Goal: Task Accomplishment & Management: Manage account settings

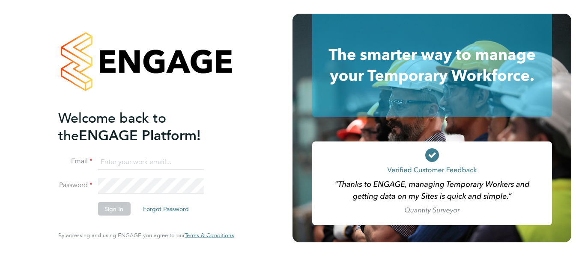
type input "[EMAIL_ADDRESS][DOMAIN_NAME]"
click at [41, 161] on div "Welcome back to the ENGAGE Platform! Email [EMAIL_ADDRESS][DOMAIN_NAME] Passwor…" at bounding box center [146, 128] width 210 height 256
click at [114, 210] on button "Sign In" at bounding box center [114, 209] width 33 height 14
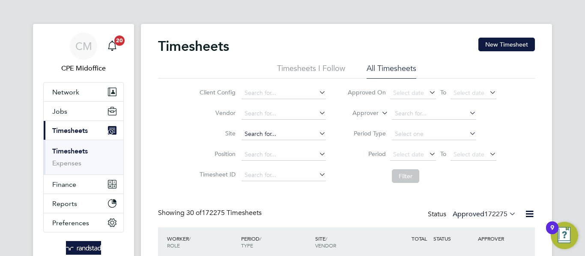
click at [273, 133] on input at bounding box center [283, 134] width 84 height 12
paste input "Crown Estates"
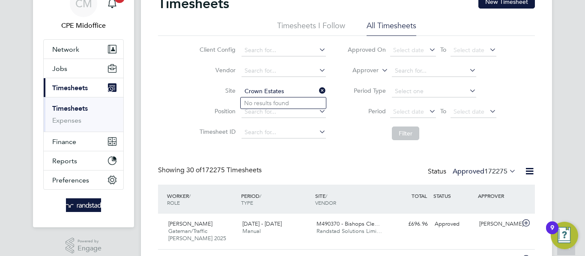
type input "Crown Estates"
paste input "Crown"
click at [309, 169] on b "Crown" at bounding box center [318, 170] width 18 height 7
type input "Regent Street - Crown Estate"
click at [404, 135] on button "Filter" at bounding box center [405, 134] width 27 height 14
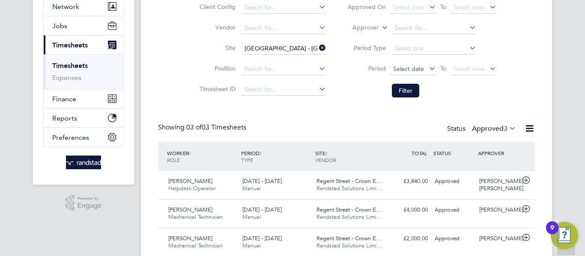
scroll to position [117, 0]
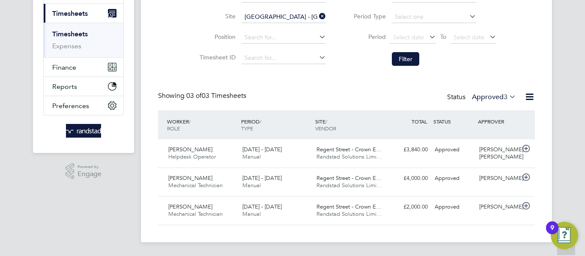
click at [317, 16] on icon at bounding box center [317, 16] width 0 height 12
click at [286, 16] on input at bounding box center [283, 17] width 84 height 12
paste input "Crown"
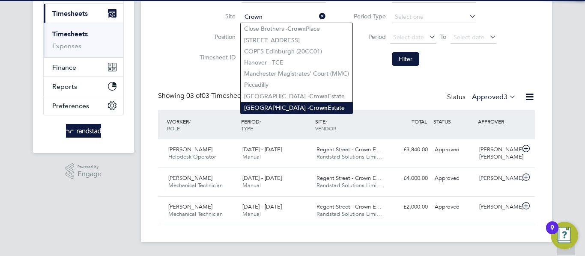
click at [309, 106] on b "Crown" at bounding box center [318, 107] width 18 height 7
type input "Regent Street - Crown Estate"
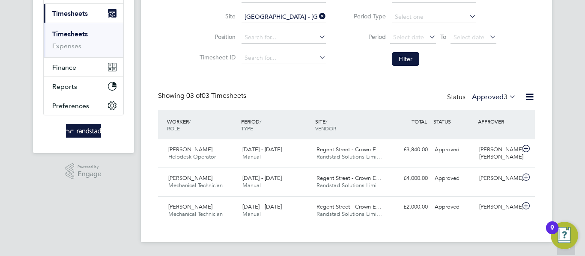
click at [309, 106] on b "Crown" at bounding box center [318, 107] width 18 height 7
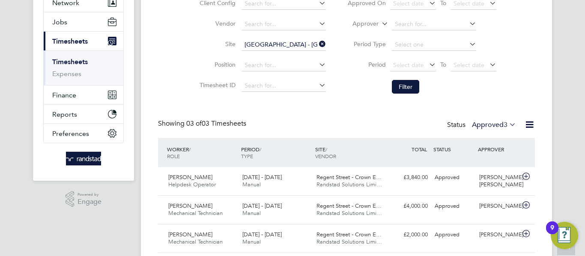
scroll to position [74, 0]
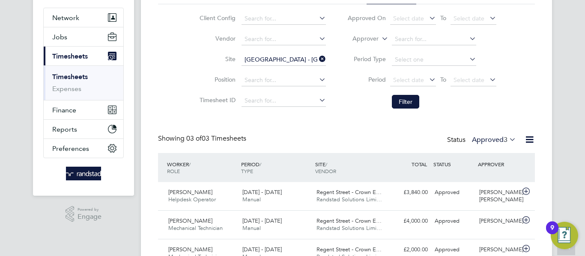
click at [317, 59] on icon at bounding box center [317, 59] width 0 height 12
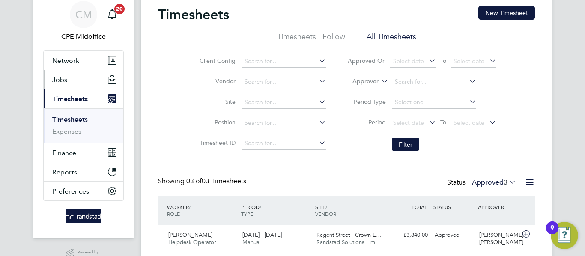
click at [68, 82] on button "Jobs" at bounding box center [84, 79] width 80 height 19
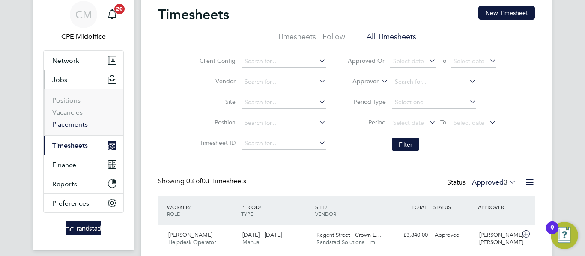
click at [68, 122] on link "Placements" at bounding box center [70, 124] width 36 height 8
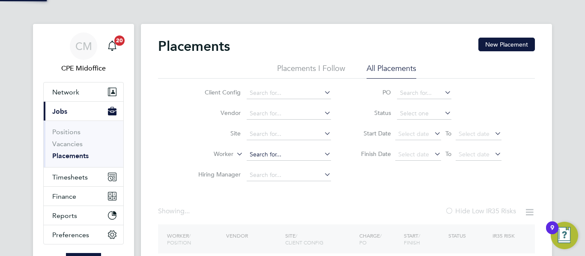
click at [273, 154] on input at bounding box center [289, 155] width 84 height 12
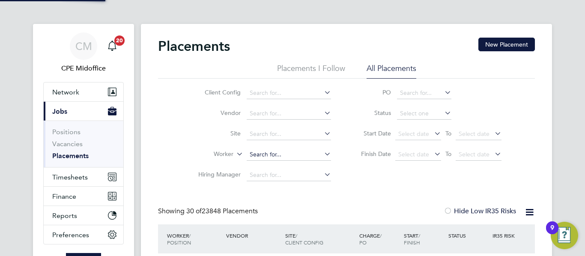
paste input "Adam Janes"
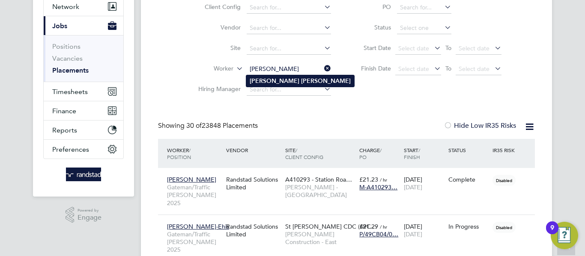
type input "Adam Janes"
click at [300, 83] on li "Adam Janes" at bounding box center [300, 81] width 108 height 12
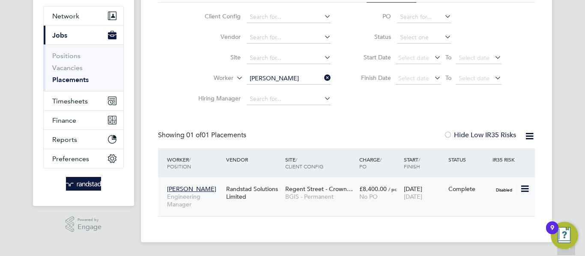
click at [377, 210] on div "Adam Janes Engineering Manager Randstad Solutions Limited Regent Street - Crown…" at bounding box center [346, 197] width 377 height 39
click at [380, 204] on div "£8,400.00 / pc No PO" at bounding box center [379, 193] width 45 height 24
click at [280, 190] on div "Randstad Solutions Limited" at bounding box center [253, 193] width 59 height 24
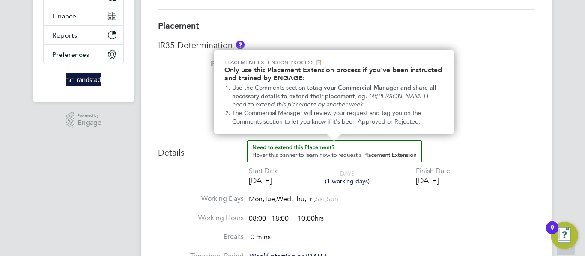
scroll to position [162, 0]
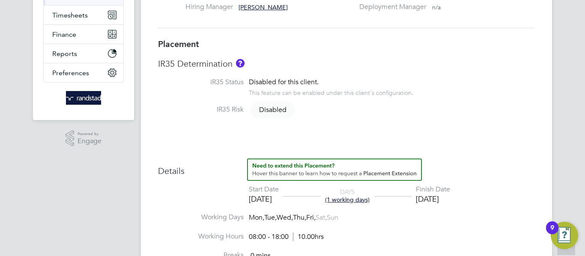
click at [517, 122] on li "IR35 Risk Disabled" at bounding box center [346, 114] width 377 height 19
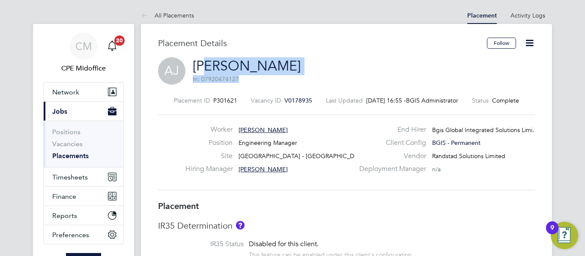
drag, startPoint x: 274, startPoint y: 68, endPoint x: 208, endPoint y: 68, distance: 65.9
click at [208, 68] on div "AJ Adam Janes m: 07920474127" at bounding box center [346, 71] width 377 height 29
click at [208, 68] on link "Adam Janes" at bounding box center [247, 66] width 108 height 17
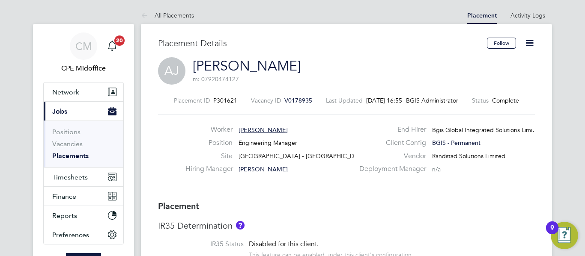
click at [275, 70] on div "AJ Adam Janes m: 07920474127" at bounding box center [346, 71] width 377 height 29
click at [276, 63] on div "AJ Adam Janes m: 07920474127" at bounding box center [346, 71] width 377 height 29
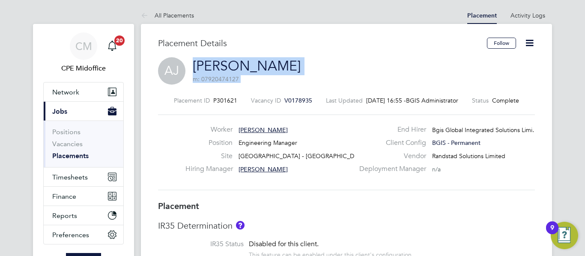
drag, startPoint x: 276, startPoint y: 63, endPoint x: 207, endPoint y: 64, distance: 69.3
click at [207, 64] on div "AJ Adam Janes m: 07920474127" at bounding box center [346, 71] width 377 height 29
copy div "Adam Janes m: 07920474127 Placement ID"
click at [330, 63] on div "AJ Adam Janes m: 07920474127" at bounding box center [346, 71] width 377 height 29
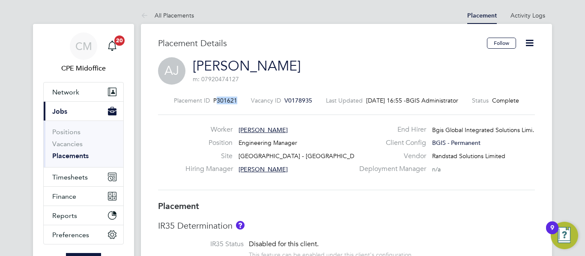
drag, startPoint x: 233, startPoint y: 99, endPoint x: 211, endPoint y: 97, distance: 21.9
click at [211, 97] on div "Placement ID P301621 Vacancy ID V0178935 Last Updated 04 Sep 2025, 16:55 - BGIS…" at bounding box center [346, 101] width 377 height 8
copy span "301621"
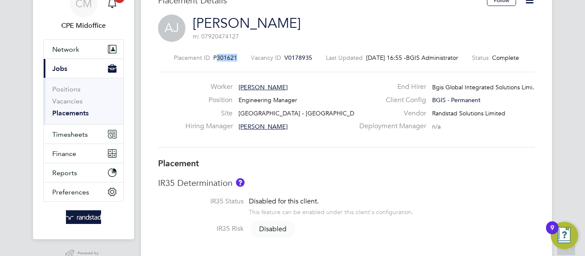
scroll to position [0, 0]
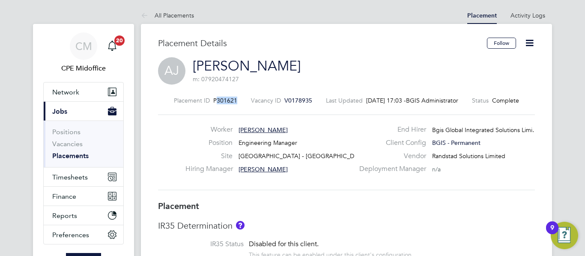
drag, startPoint x: 232, startPoint y: 101, endPoint x: 210, endPoint y: 101, distance: 21.8
click at [210, 101] on div "Placement ID P301621 Vacancy ID V0178935 Last Updated 04 Sep 2025, 17:03 - BGIS…" at bounding box center [346, 101] width 377 height 8
copy span "301621"
click at [370, 73] on div "AJ Adam Janes m: 07920474127" at bounding box center [346, 71] width 377 height 29
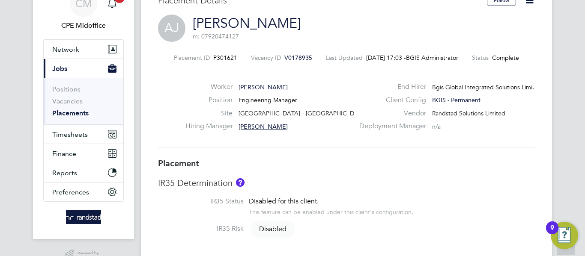
click at [321, 113] on div "Site Regent Street - Crown Estate" at bounding box center [269, 115] width 169 height 13
drag, startPoint x: 321, startPoint y: 113, endPoint x: 313, endPoint y: 113, distance: 7.7
click at [319, 113] on div "Site Regent Street - Crown Estate" at bounding box center [269, 115] width 169 height 13
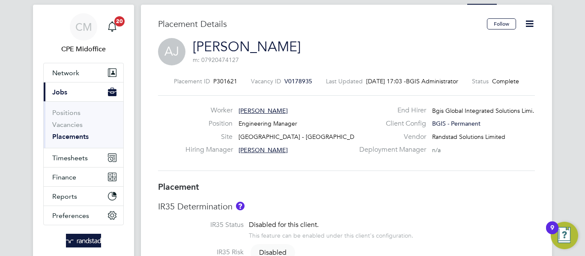
click at [283, 137] on span "Regent Street - Crown Estate" at bounding box center [302, 137] width 129 height 8
copy div "Regent Street - Crown Estate Hiring Manager"
click at [72, 176] on span "Finance" at bounding box center [64, 177] width 24 height 8
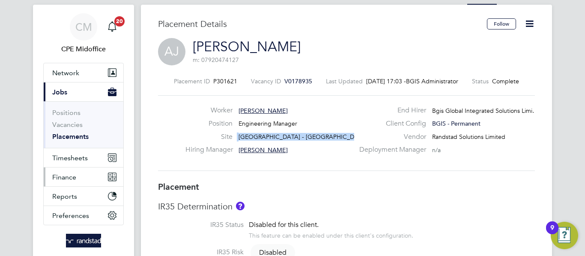
click at [94, 175] on button "Finance" at bounding box center [84, 177] width 80 height 19
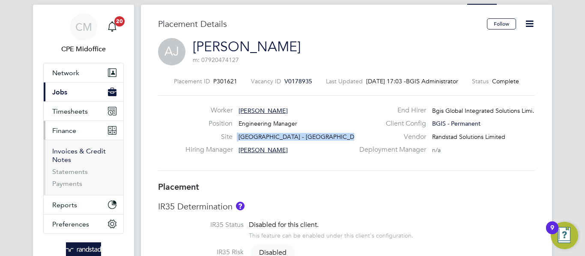
click at [76, 154] on link "Invoices & Credit Notes" at bounding box center [78, 155] width 53 height 17
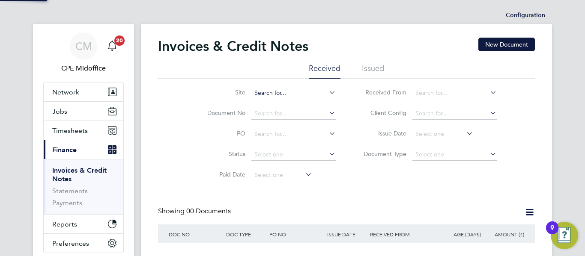
click at [285, 91] on input at bounding box center [293, 93] width 84 height 12
paste input "Regent Street - Crown Estate"
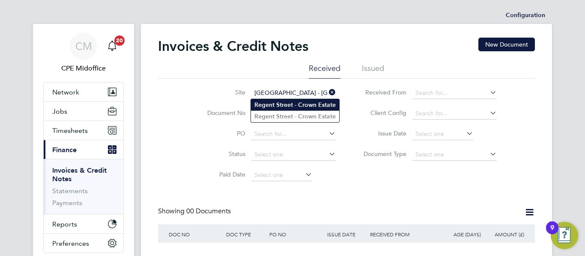
type input "Regent Street - Crown Estate"
click at [308, 105] on b "Crown" at bounding box center [307, 104] width 18 height 7
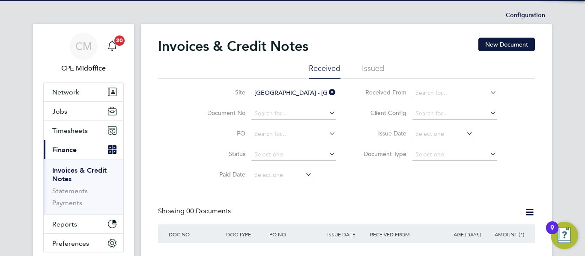
click at [377, 66] on li "Issued" at bounding box center [373, 70] width 22 height 15
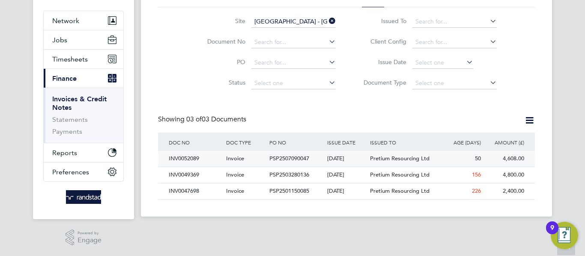
click at [414, 156] on span "Pretium Resourcing Ltd" at bounding box center [399, 158] width 59 height 7
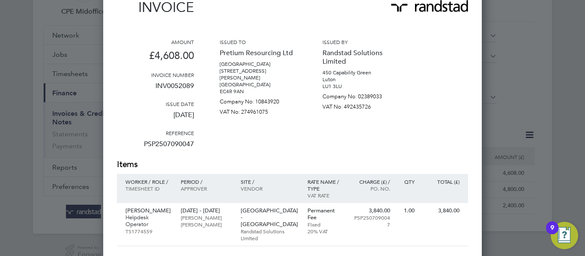
scroll to position [86, 0]
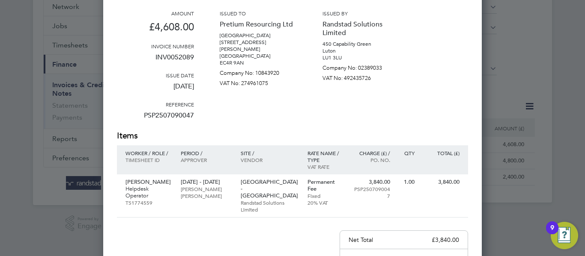
click at [518, 87] on div at bounding box center [292, 128] width 585 height 256
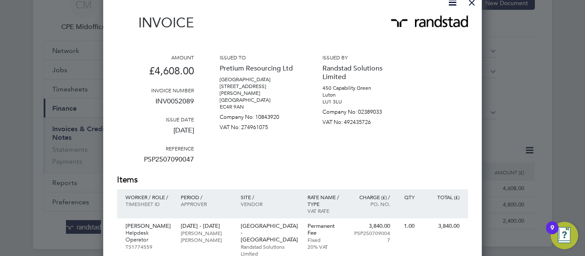
scroll to position [0, 0]
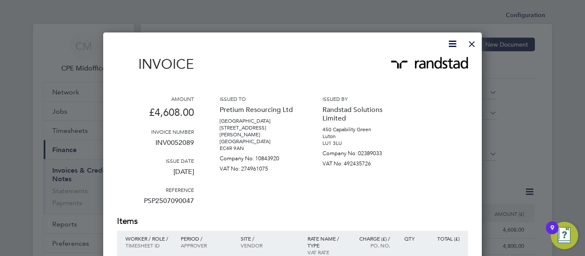
click at [475, 46] on div at bounding box center [471, 41] width 15 height 15
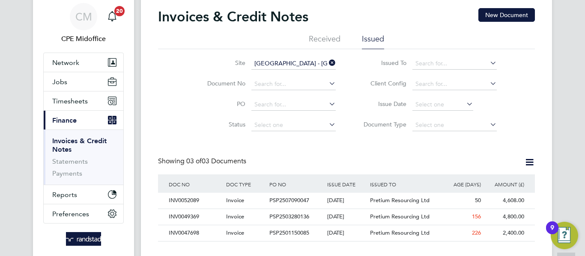
scroll to position [43, 0]
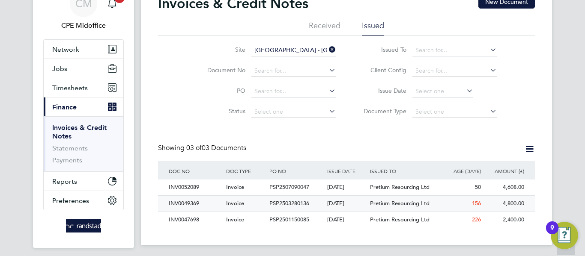
click at [443, 202] on div "156" at bounding box center [461, 204] width 43 height 16
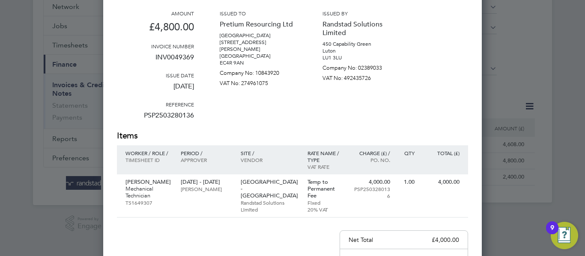
scroll to position [45, 0]
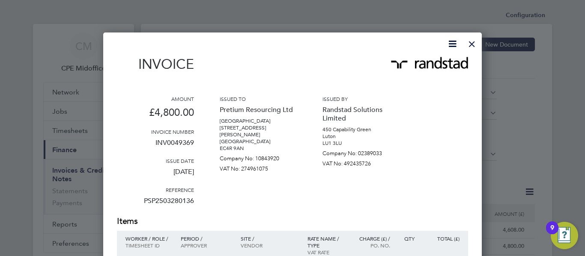
click at [472, 42] on div at bounding box center [471, 41] width 15 height 15
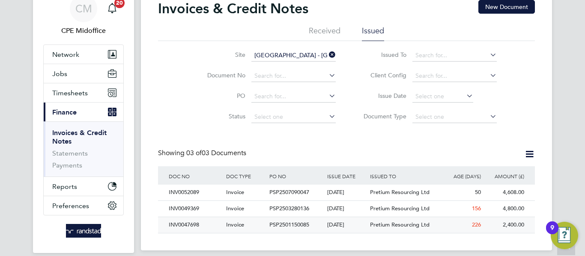
click at [389, 221] on div "Pretium Resourcing Ltd" at bounding box center [404, 225] width 72 height 16
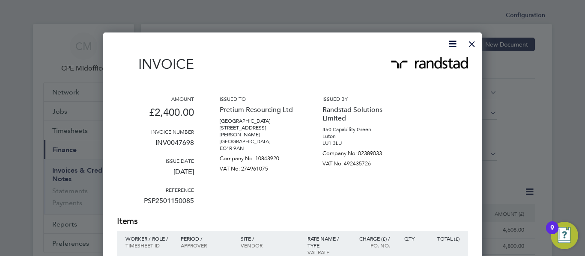
click at [469, 45] on div at bounding box center [471, 41] width 15 height 15
